Goal: Transaction & Acquisition: Download file/media

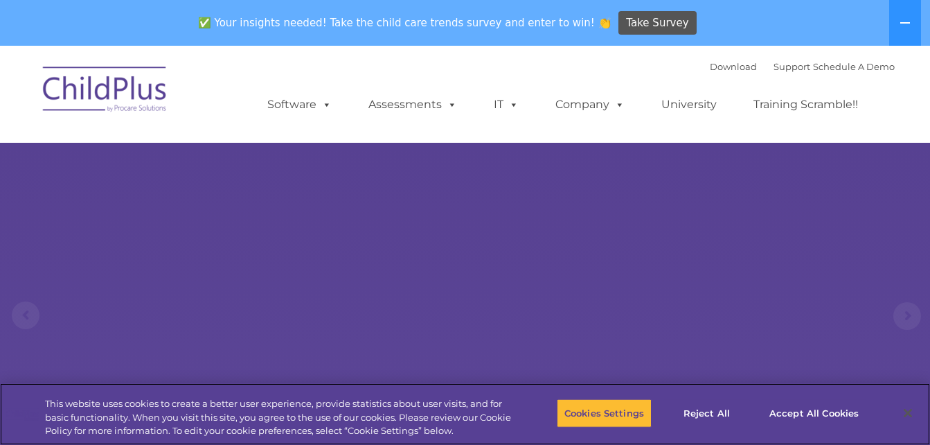
select select "MEDIUM"
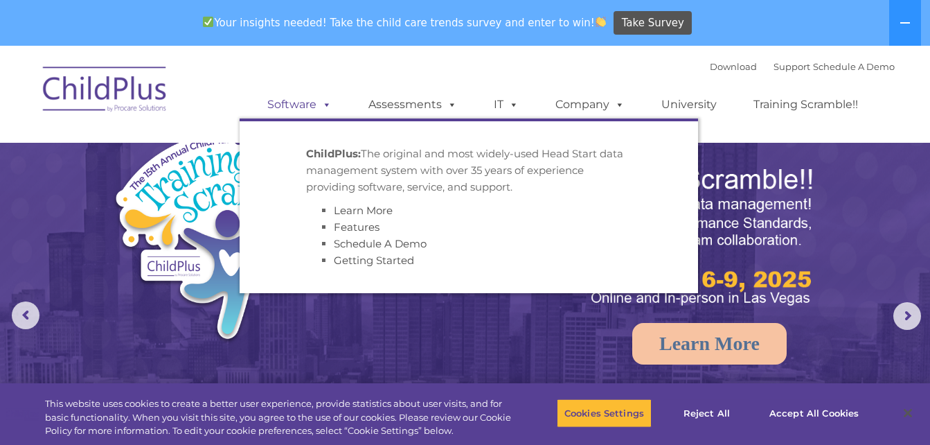
click at [311, 110] on link "Software" at bounding box center [299, 105] width 92 height 28
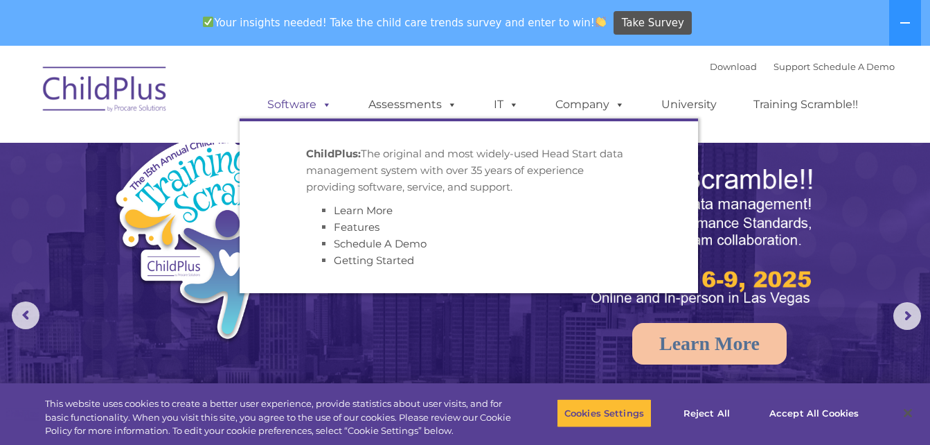
click at [311, 110] on link "Software" at bounding box center [299, 105] width 92 height 28
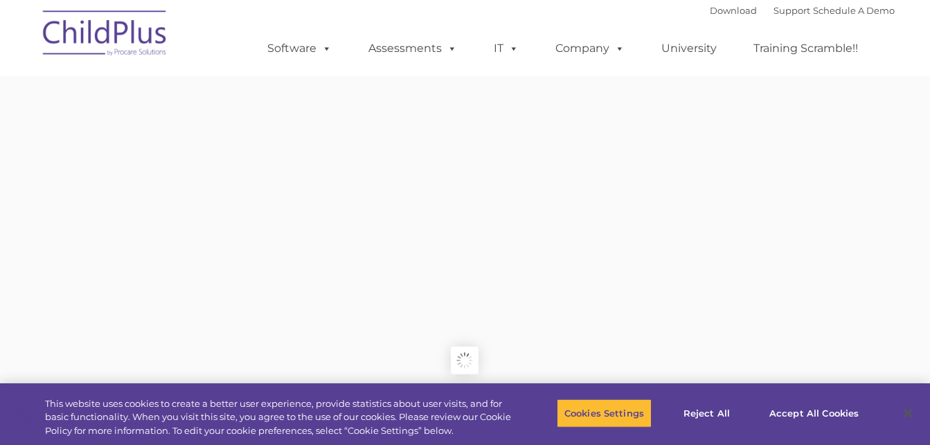
type input ""
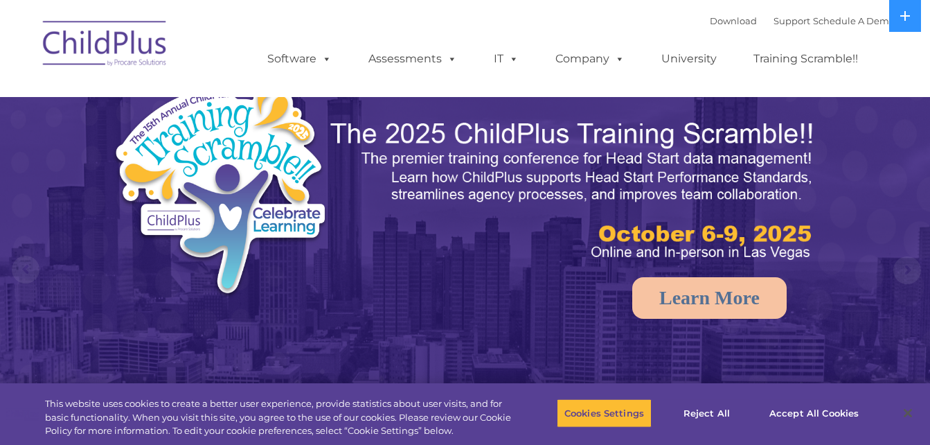
select select "MEDIUM"
click at [808, 416] on button "Accept All Cookies" at bounding box center [814, 412] width 105 height 29
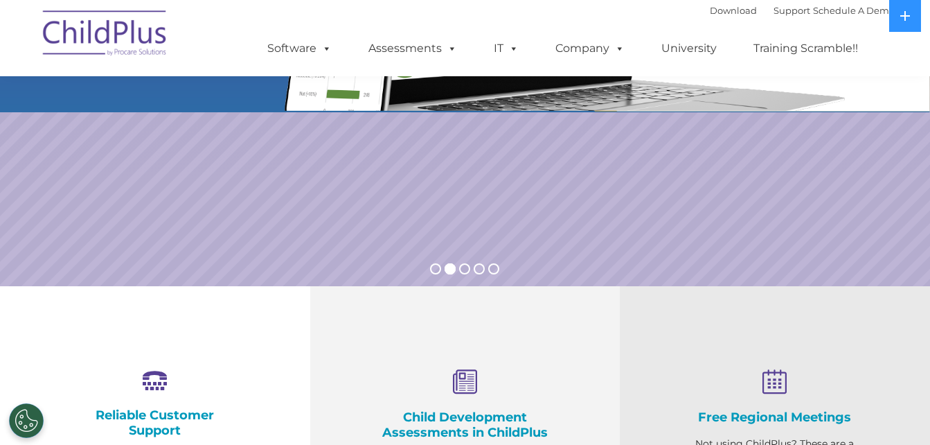
scroll to position [198, 0]
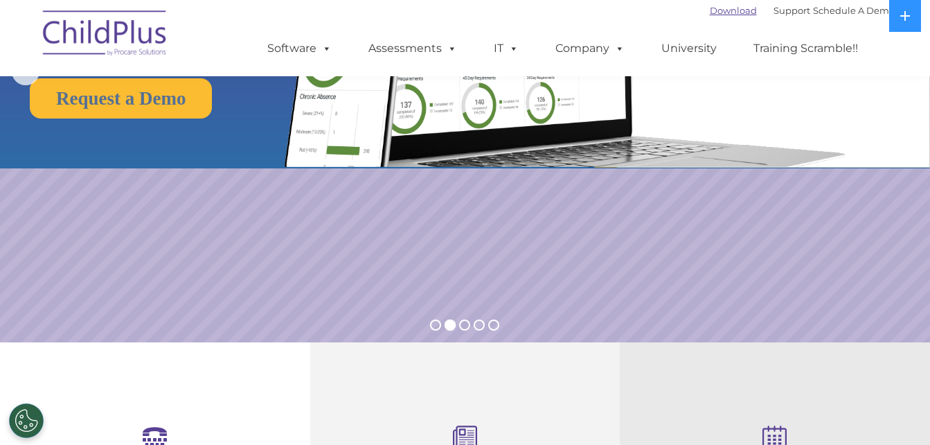
click at [710, 10] on link "Download" at bounding box center [733, 10] width 47 height 11
